Goal: Register for event/course

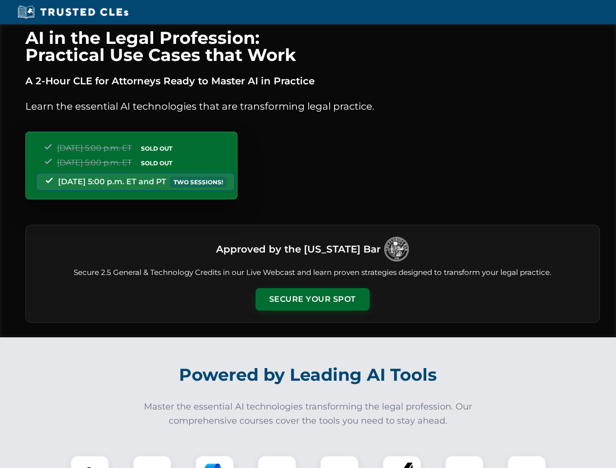
click at [312, 300] on button "Secure Your Spot" at bounding box center [313, 299] width 114 height 22
click at [90, 462] on img at bounding box center [90, 475] width 28 height 28
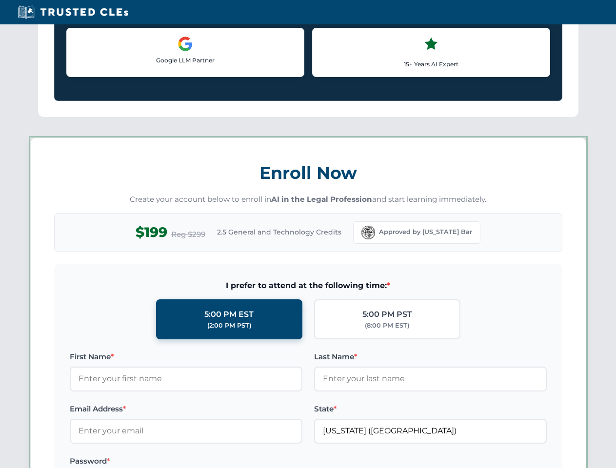
click at [215, 462] on label "Password *" at bounding box center [186, 462] width 233 height 12
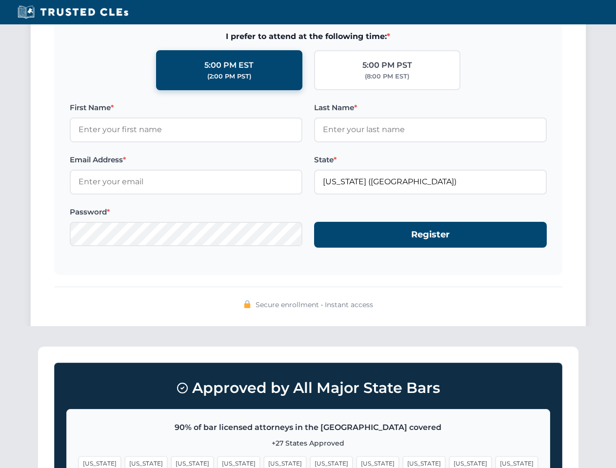
click at [449, 462] on span "[US_STATE]" at bounding box center [470, 464] width 42 height 14
